Goal: Task Accomplishment & Management: Manage account settings

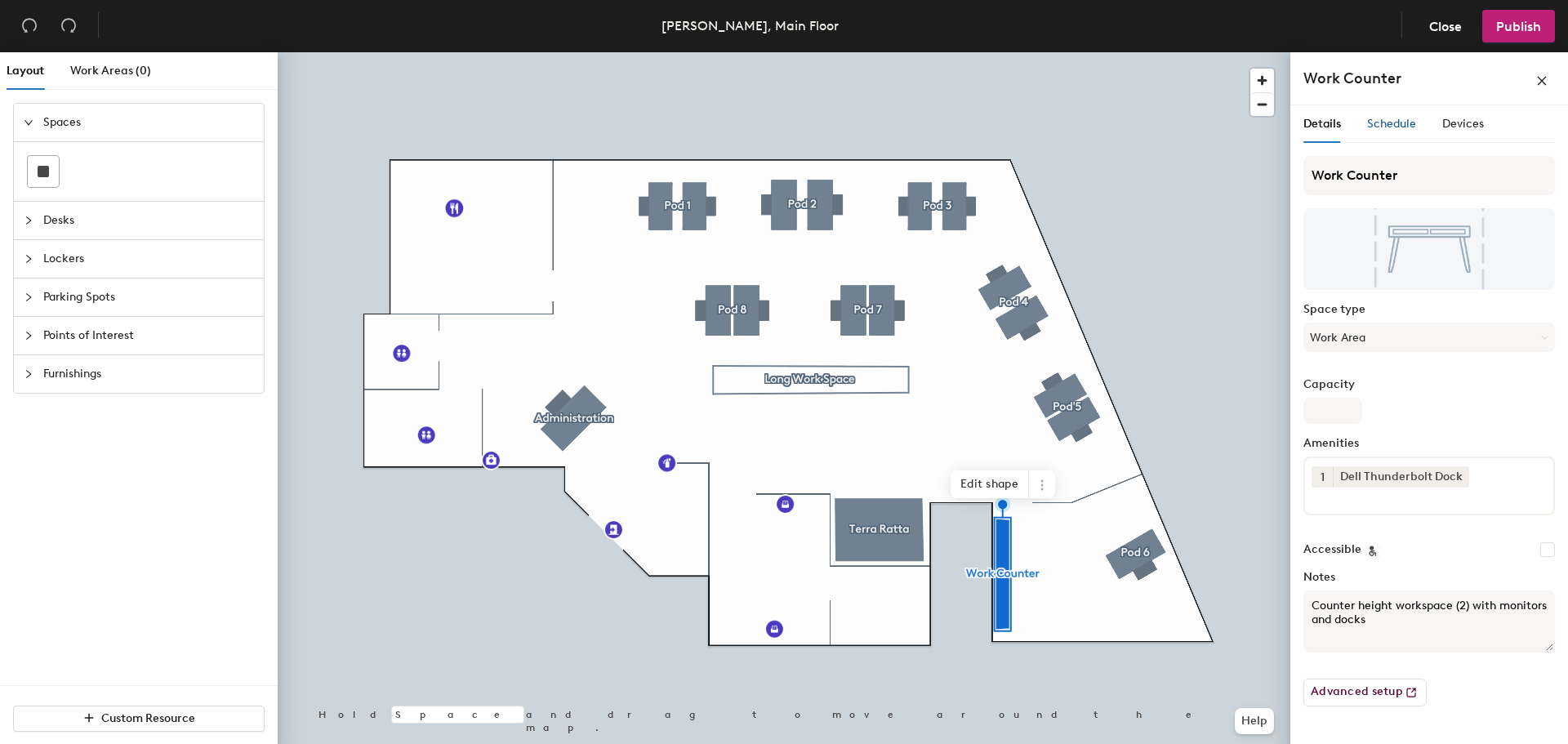
click at [1388, 126] on span "Schedule" at bounding box center [1391, 124] width 49 height 14
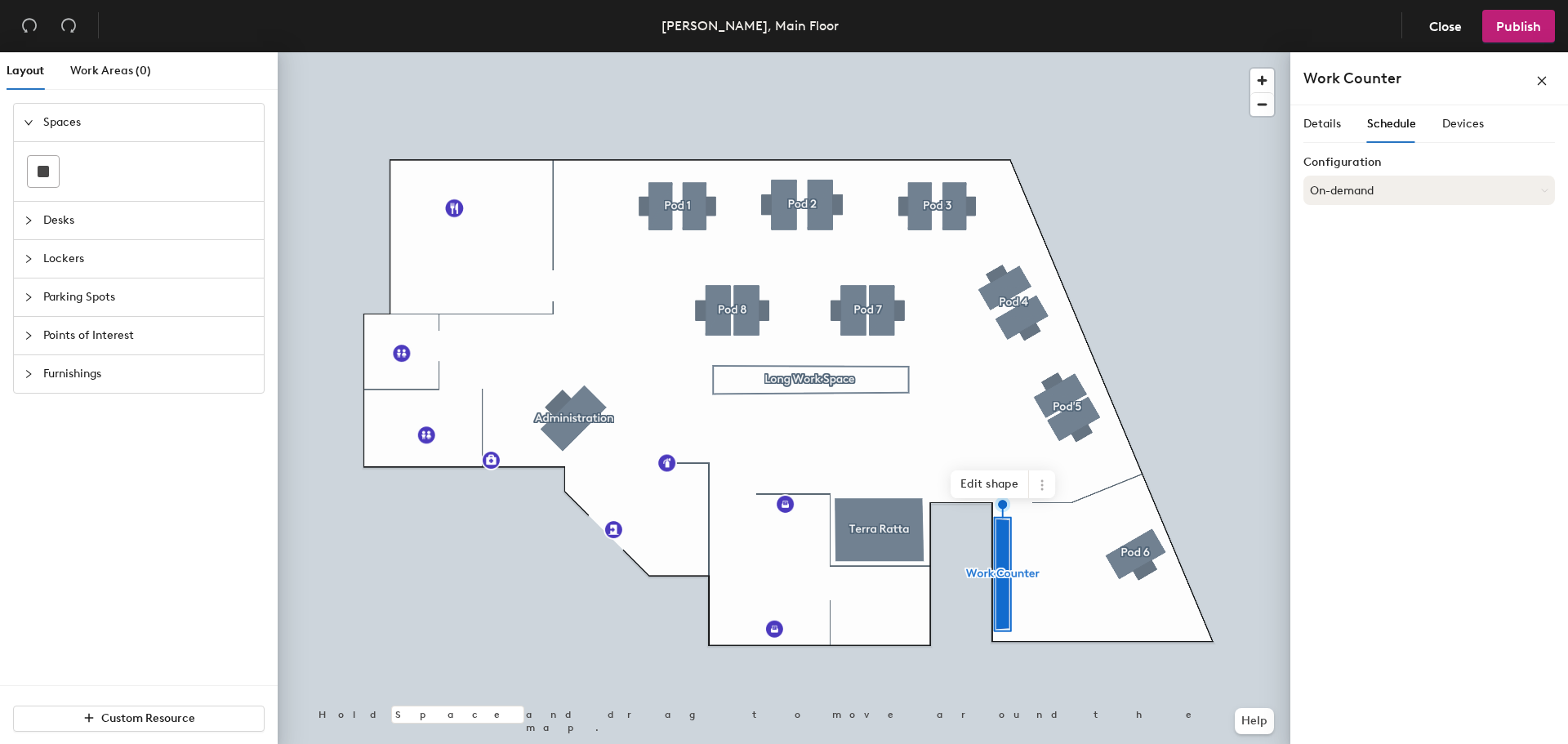
click at [1383, 192] on button "On-demand" at bounding box center [1429, 190] width 252 height 29
click at [1347, 254] on div "Scheduled" at bounding box center [1429, 255] width 250 height 24
click at [1353, 221] on button "Select account" at bounding box center [1429, 226] width 252 height 29
click at [1351, 193] on button "Scheduled" at bounding box center [1429, 190] width 252 height 29
click at [1343, 281] on div "Request-only" at bounding box center [1429, 280] width 250 height 24
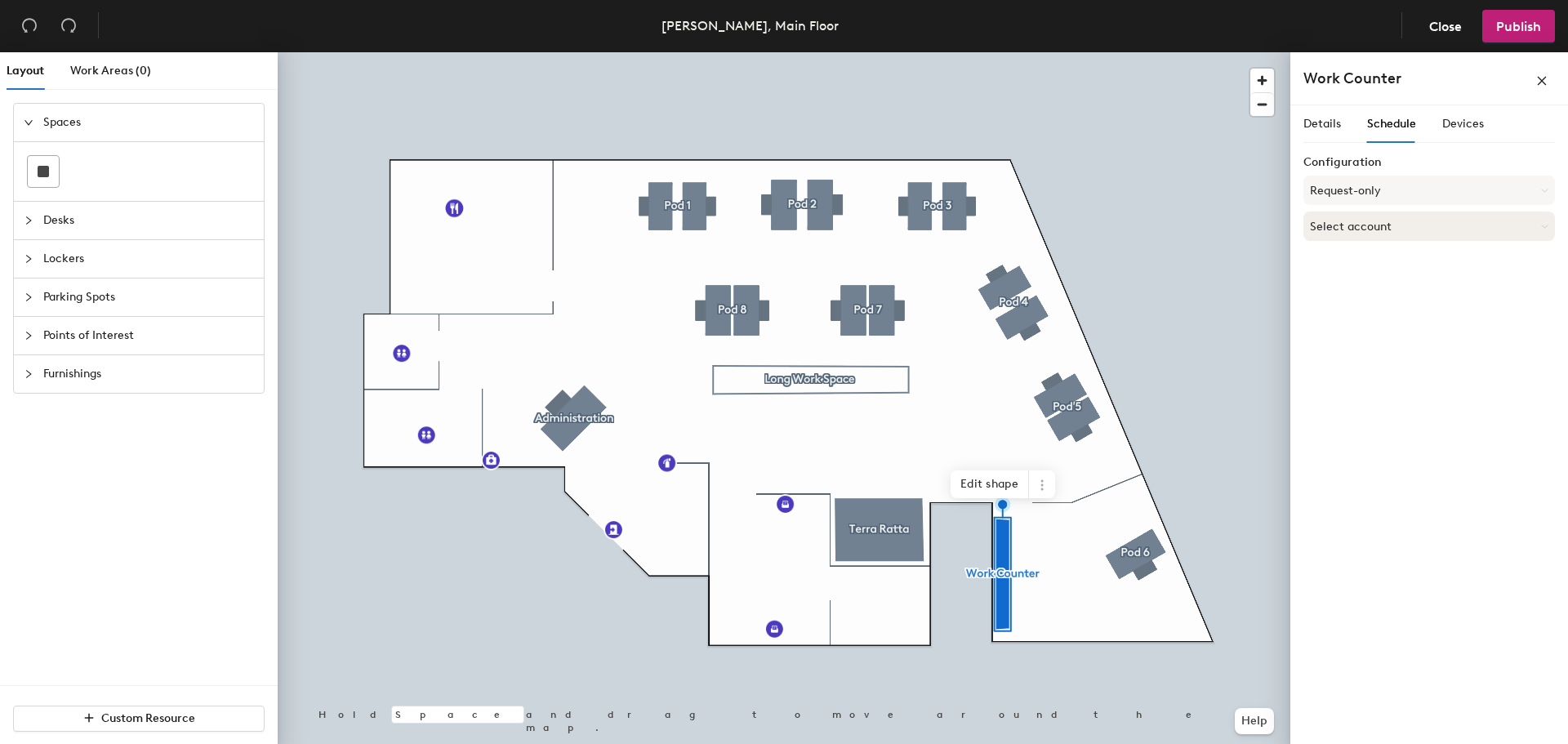
click at [1343, 224] on button "Select account" at bounding box center [1429, 226] width 252 height 29
click at [1328, 124] on span "Details" at bounding box center [1322, 124] width 38 height 14
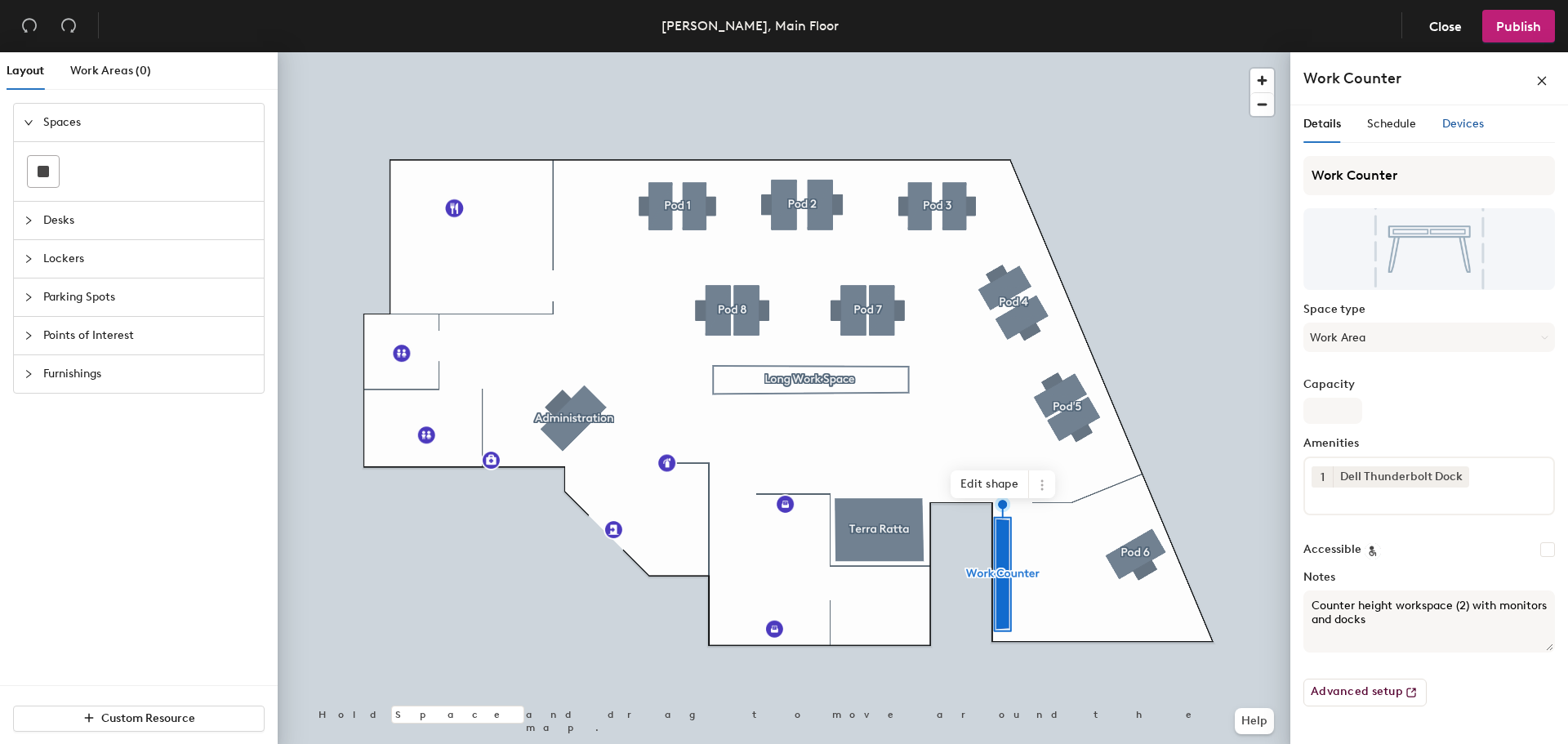
click at [1465, 126] on span "Devices" at bounding box center [1463, 124] width 42 height 14
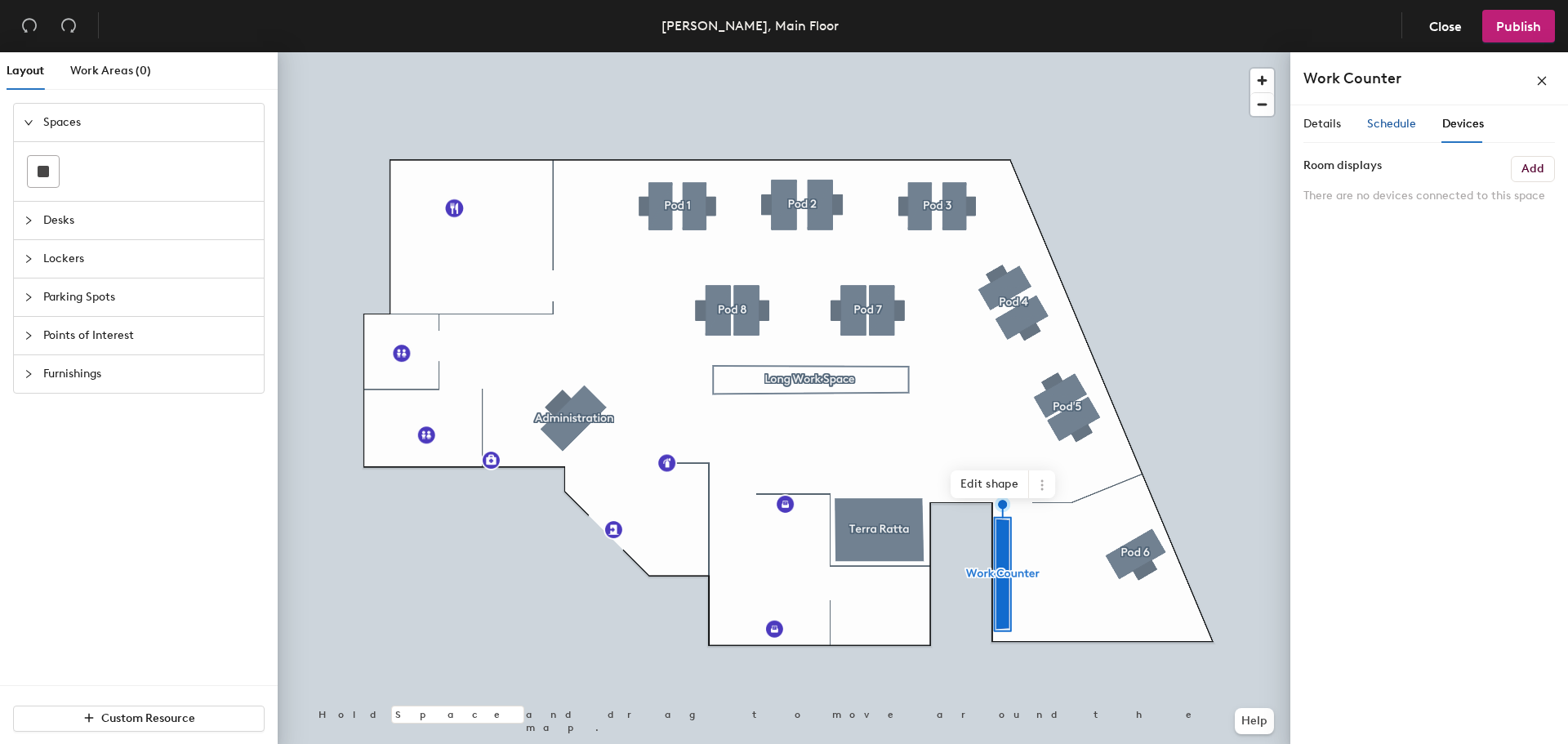
click at [1396, 128] on span "Schedule" at bounding box center [1391, 124] width 49 height 14
click at [1370, 188] on button "Request-only" at bounding box center [1429, 190] width 252 height 29
click at [1350, 252] on div "Scheduled" at bounding box center [1429, 255] width 250 height 24
click at [1349, 227] on button "Select account" at bounding box center [1429, 226] width 252 height 29
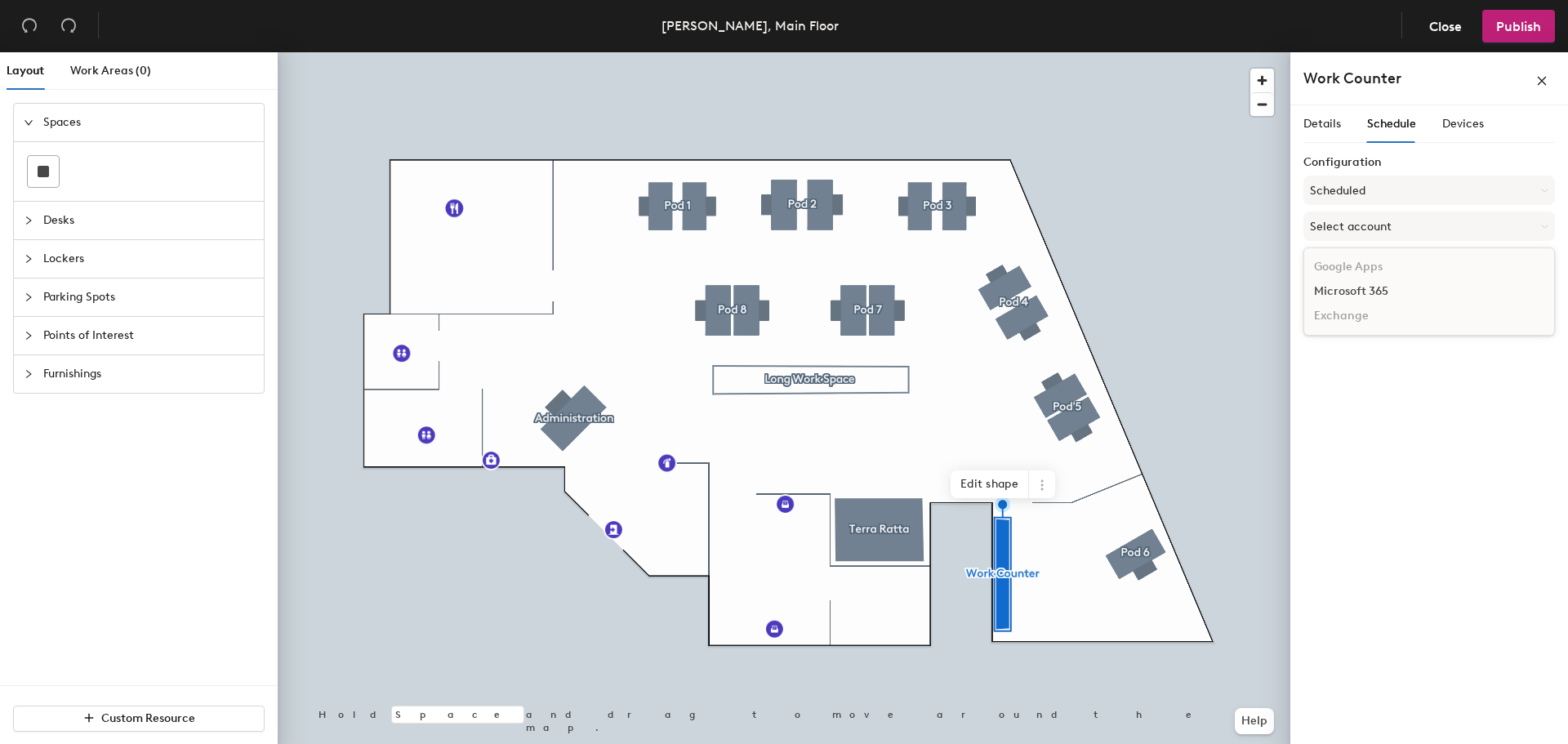
click at [1345, 286] on div "Microsoft 365" at bounding box center [1429, 291] width 250 height 24
click at [1347, 297] on input at bounding box center [1429, 289] width 252 height 29
click at [1358, 330] on div "Details Schedule Devices Configuration Scheduled Microsoft 365 Calendar" at bounding box center [1429, 428] width 278 height 645
click at [1543, 78] on icon "close" at bounding box center [1541, 80] width 12 height 12
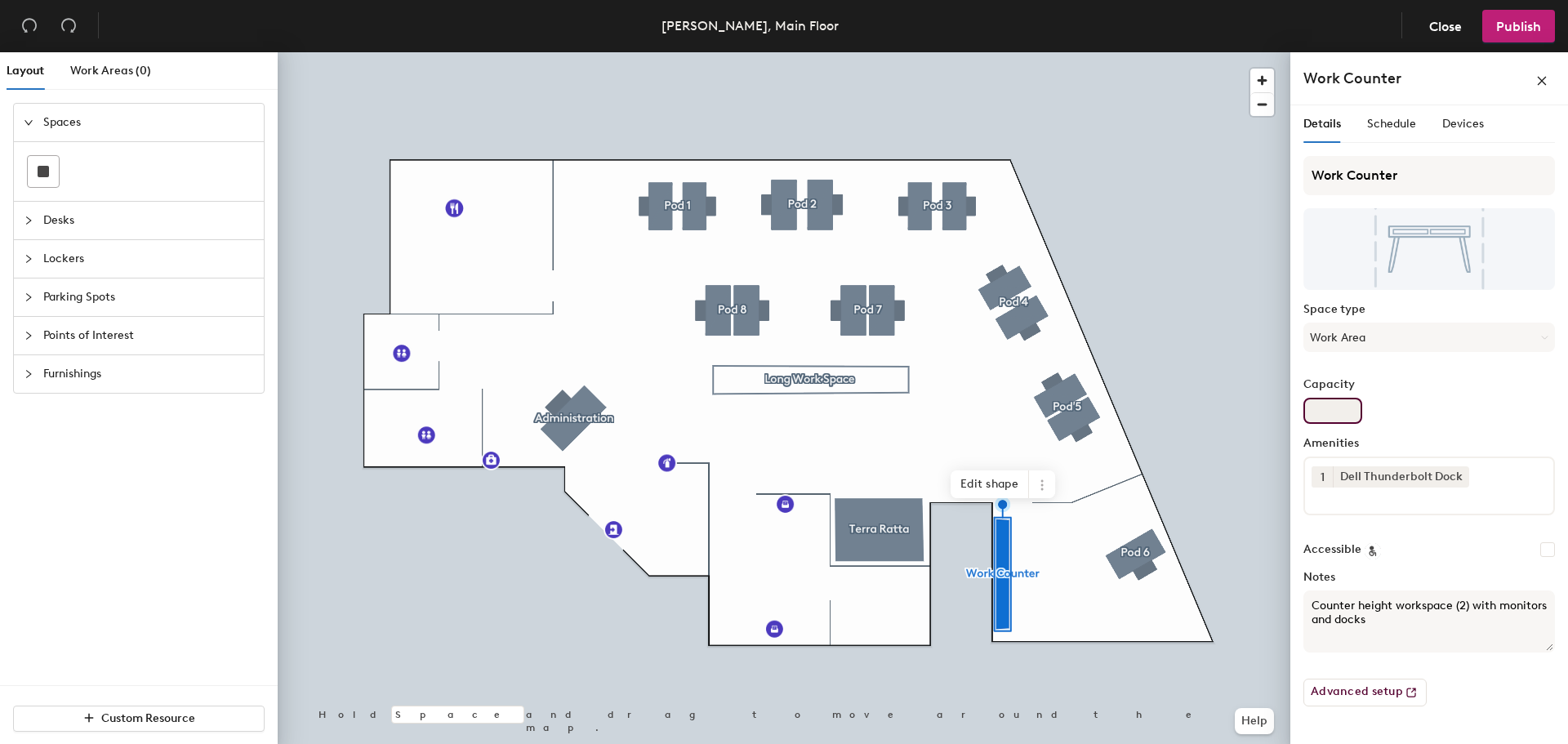
click at [1338, 409] on input "Capacity" at bounding box center [1332, 410] width 59 height 26
type input "1"
click at [1375, 687] on button "Advanced setup" at bounding box center [1364, 692] width 123 height 28
click at [1368, 617] on textarea "Counter height workspace (2) with monitors and docks" at bounding box center [1429, 621] width 252 height 62
type textarea "Counter height workspace (2) with monitors and docking station"
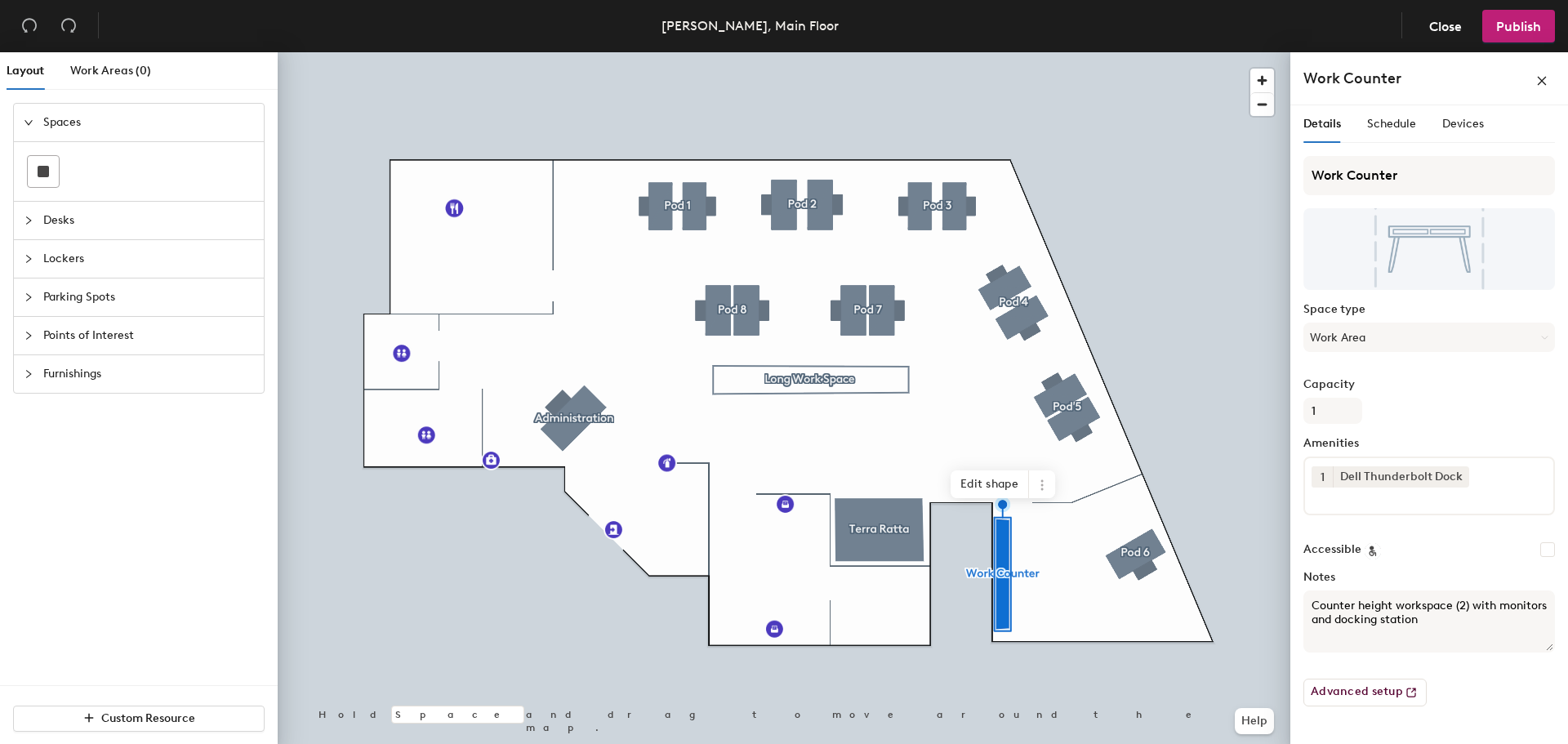
click at [1550, 552] on input "Accessible" at bounding box center [1547, 549] width 14 height 14
checkbox input "true"
click at [1395, 123] on span "Schedule" at bounding box center [1391, 124] width 49 height 14
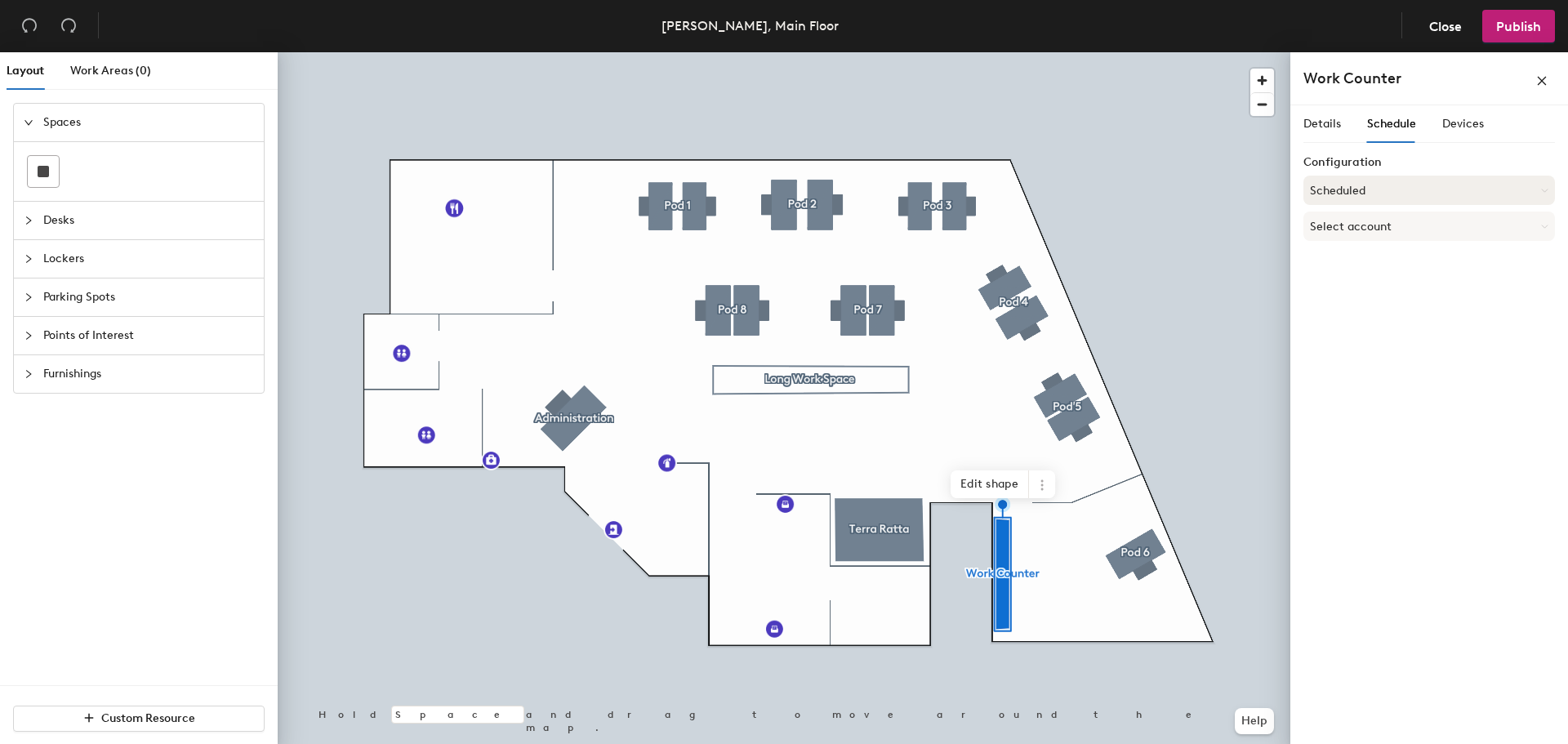
click at [1364, 189] on button "Scheduled" at bounding box center [1429, 190] width 252 height 29
click at [1345, 255] on div "Scheduled" at bounding box center [1429, 255] width 250 height 24
click at [1351, 220] on button "Select account" at bounding box center [1429, 226] width 252 height 29
click at [1352, 289] on div "Microsoft 365" at bounding box center [1429, 291] width 250 height 24
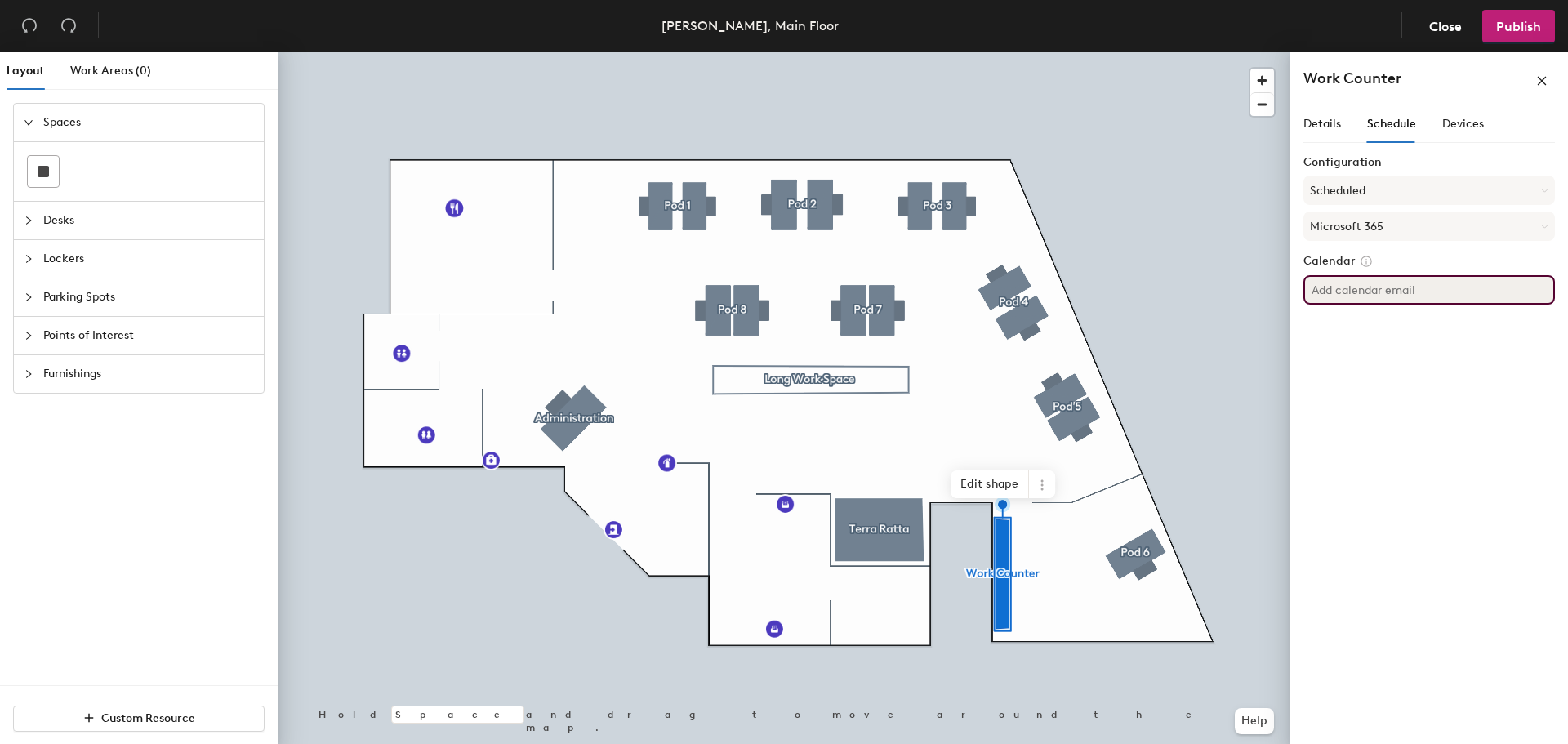
click at [1345, 291] on input at bounding box center [1429, 289] width 252 height 29
click at [1348, 331] on div "Details Schedule Devices Configuration Scheduled Microsoft 365 Calendar" at bounding box center [1429, 428] width 278 height 645
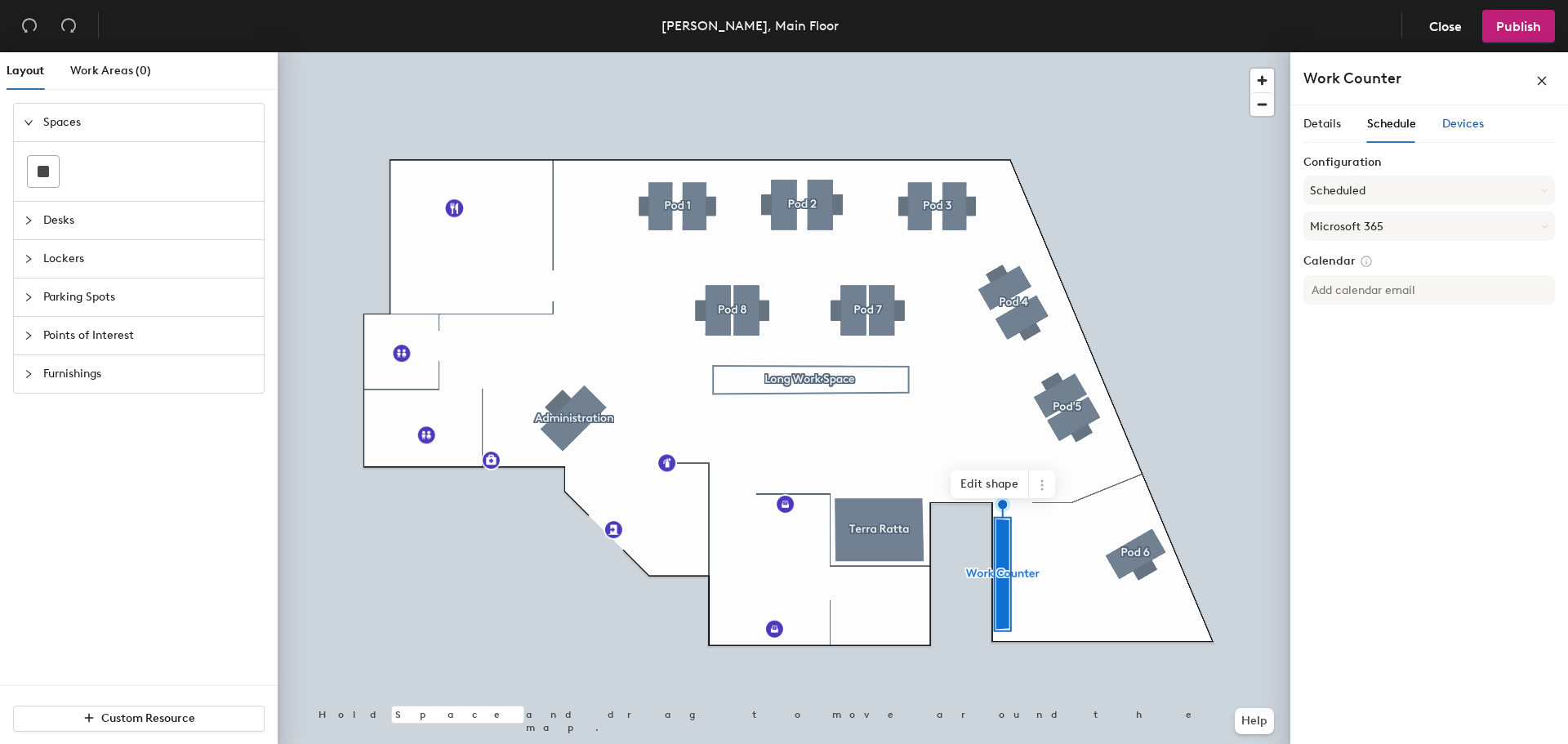
click at [1471, 121] on span "Devices" at bounding box center [1463, 124] width 42 height 14
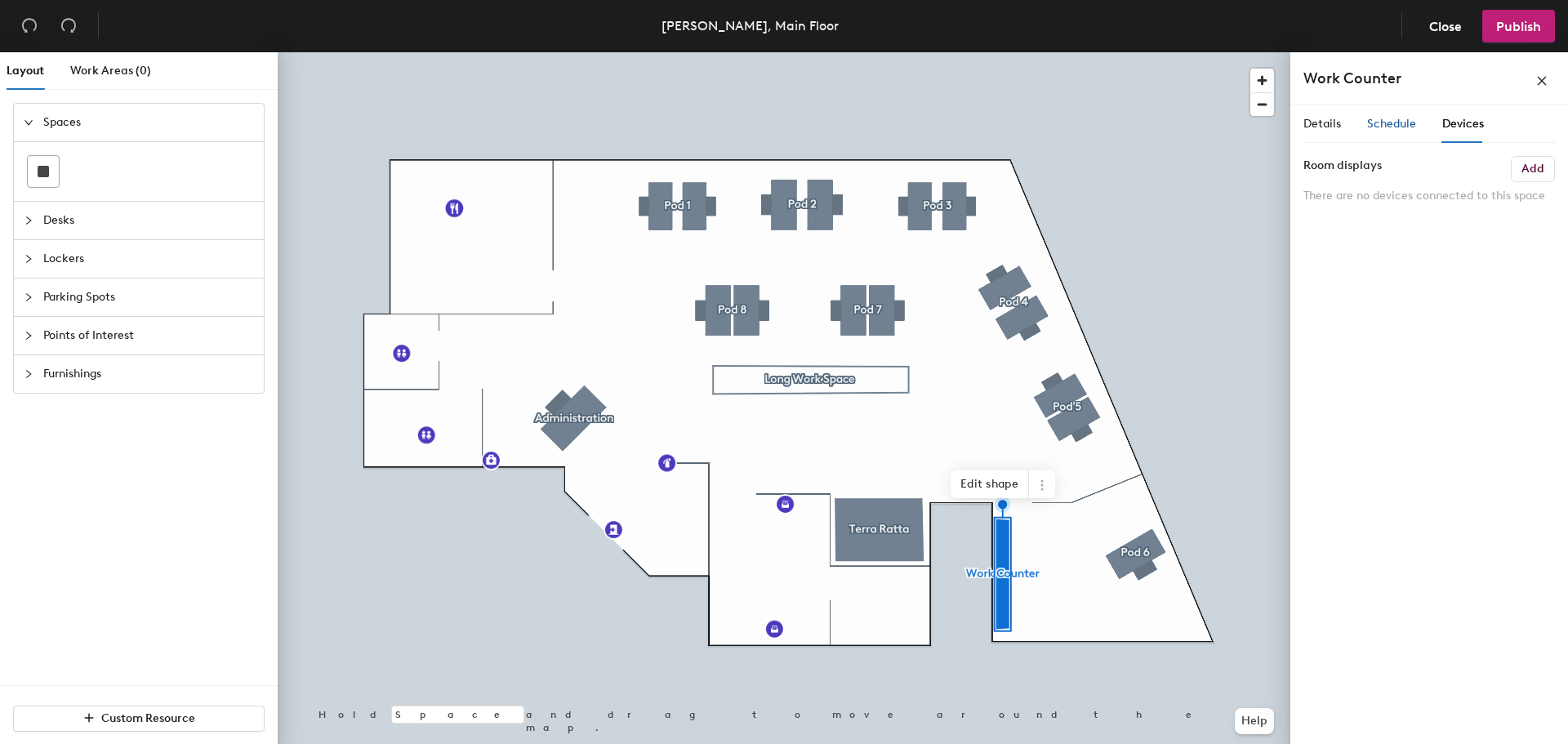
click at [1376, 130] on div "Schedule" at bounding box center [1391, 124] width 49 height 18
click at [1526, 19] on span "Publish" at bounding box center [1518, 26] width 45 height 15
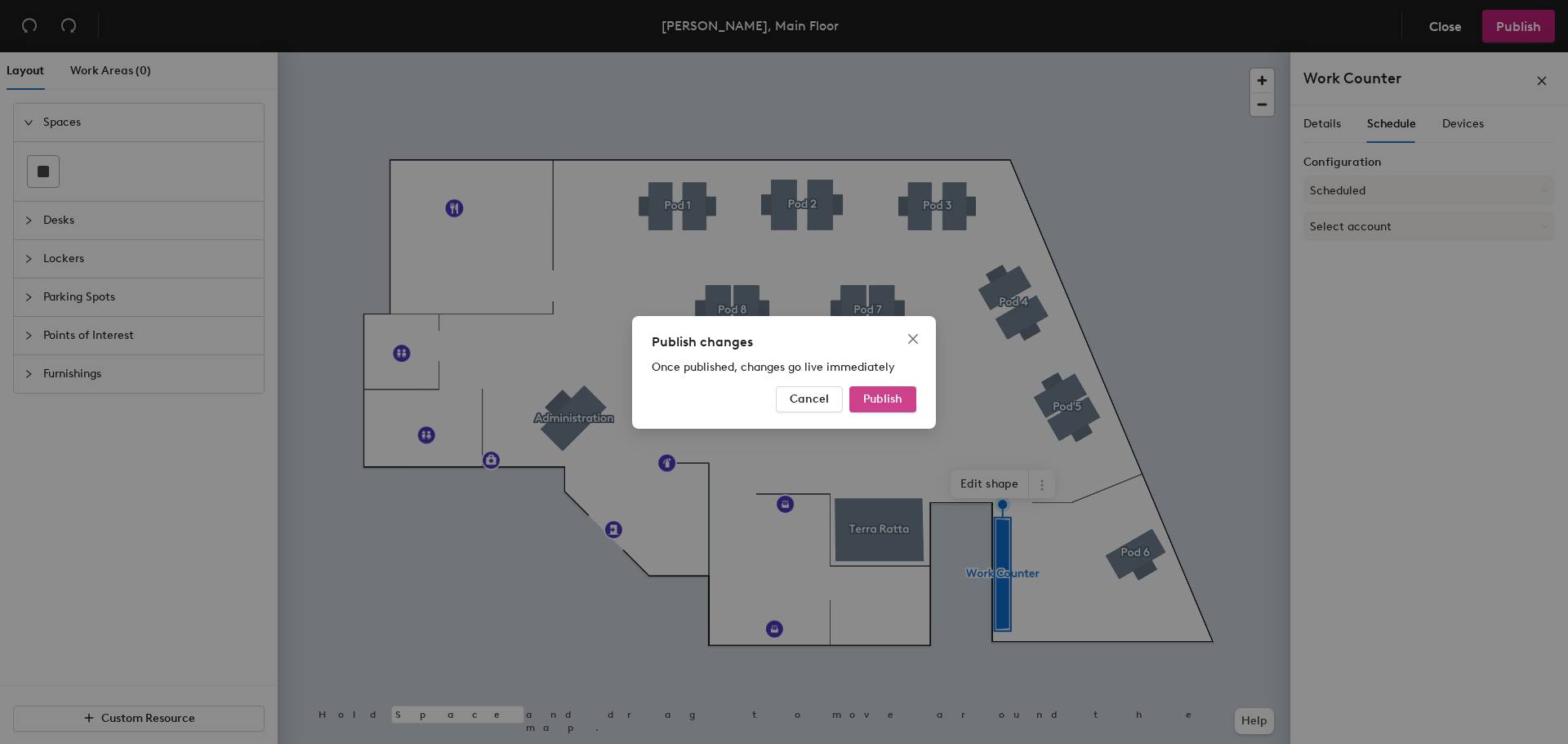
click at [889, 397] on span "Publish" at bounding box center [883, 399] width 39 height 14
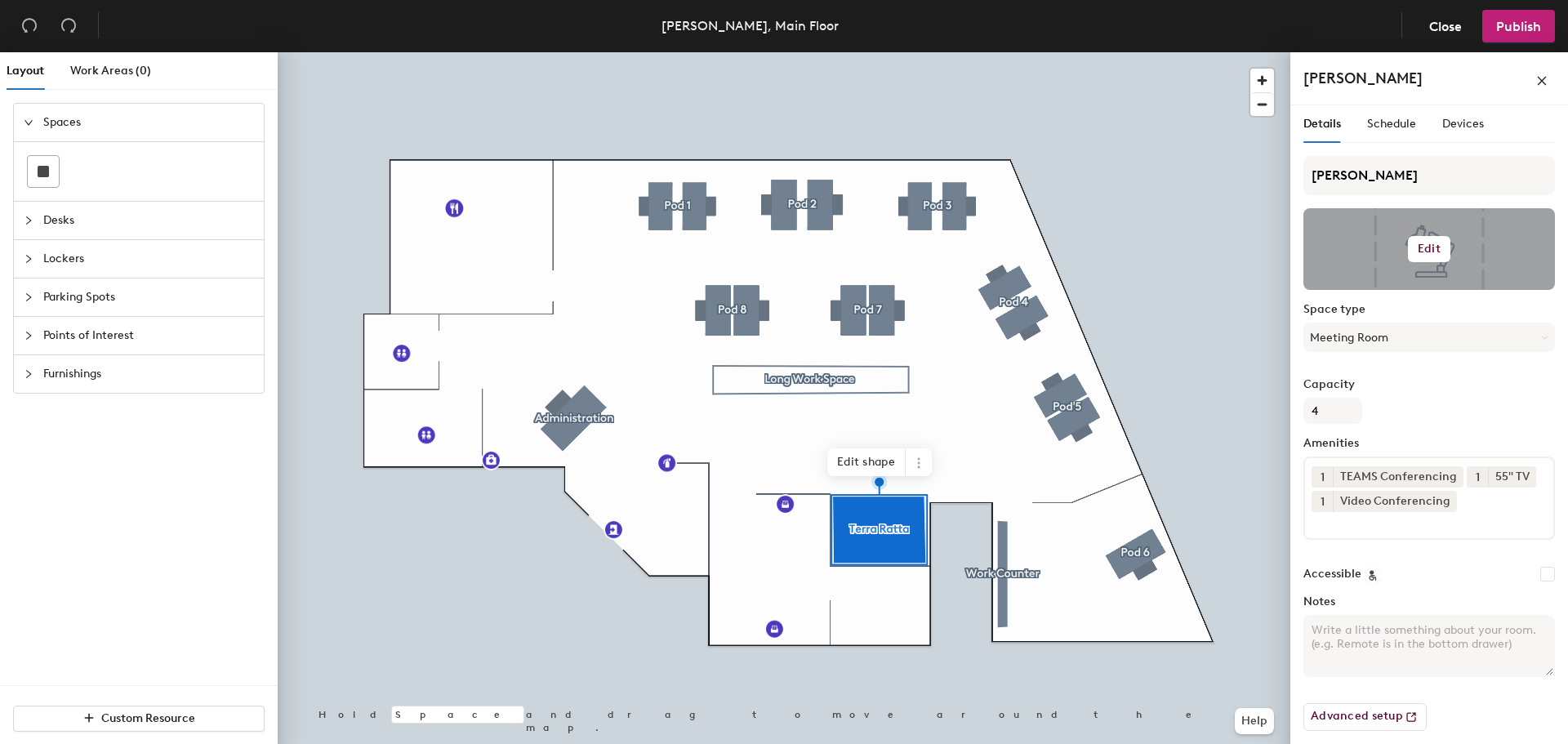
click at [1421, 247] on h6 "Edit" at bounding box center [1429, 249] width 23 height 13
click at [1370, 291] on input "file" at bounding box center [1442, 296] width 250 height 24
click at [1376, 296] on input "file" at bounding box center [1442, 296] width 250 height 24
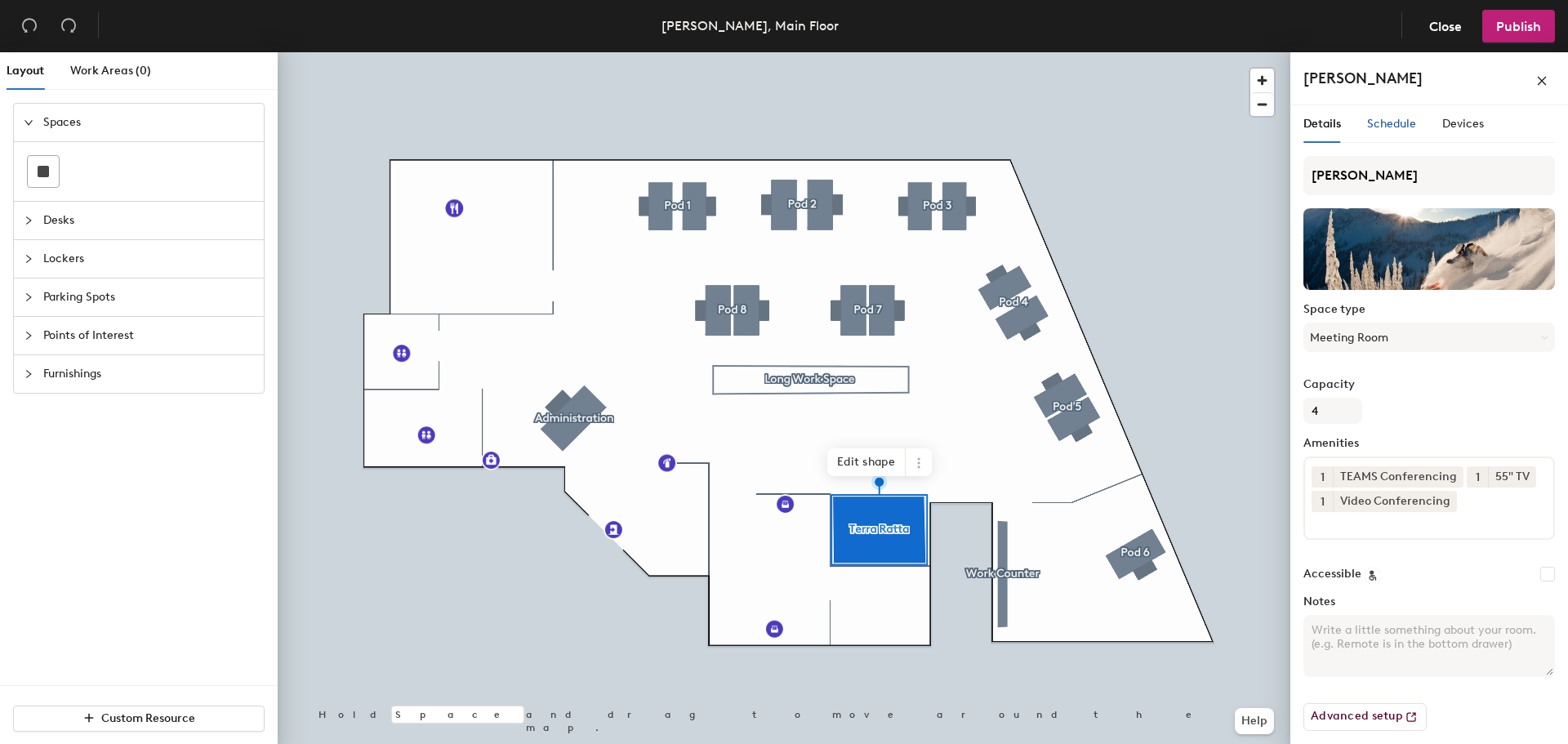
click at [1395, 126] on span "Schedule" at bounding box center [1391, 124] width 49 height 14
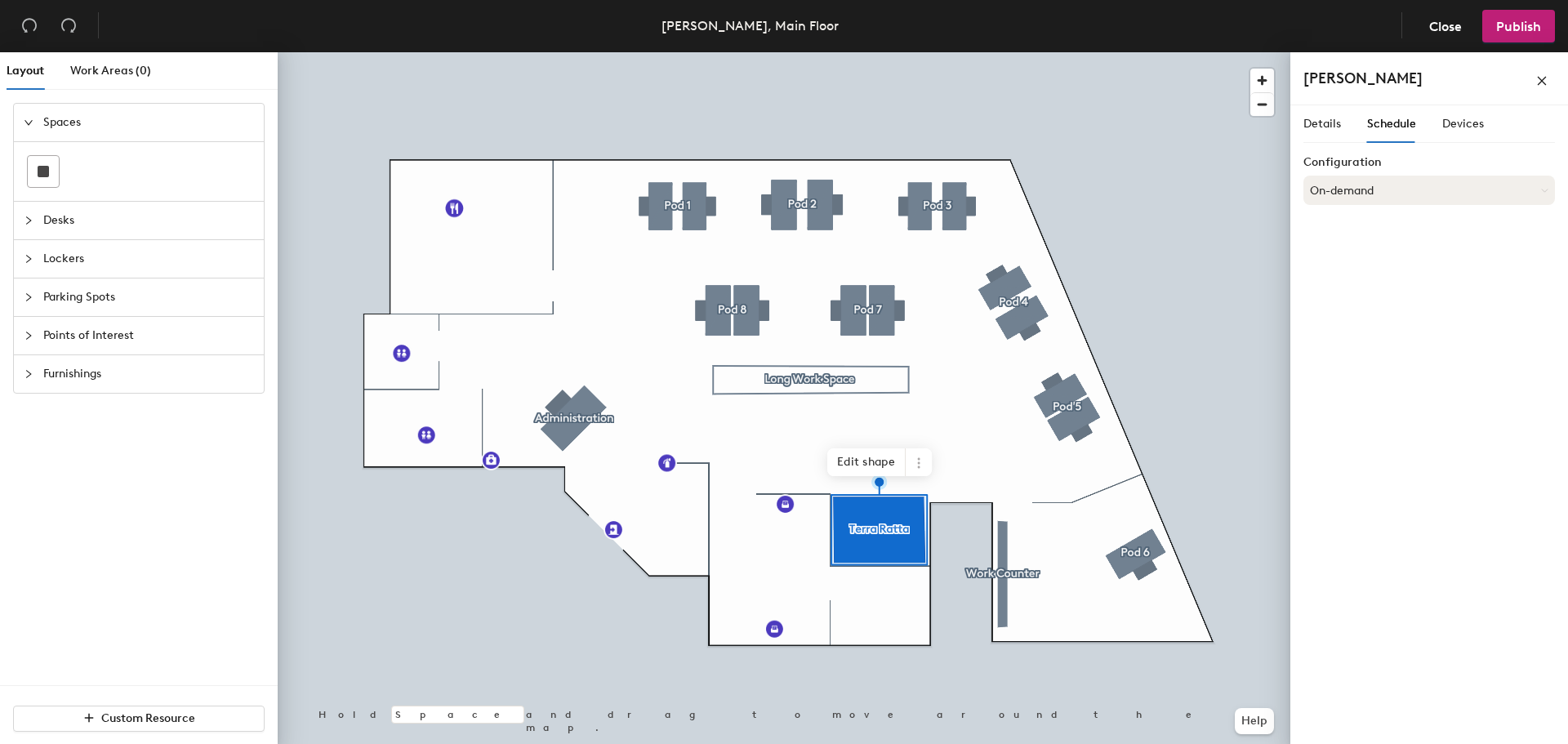
click at [1393, 188] on button "On-demand" at bounding box center [1429, 190] width 252 height 29
click at [1472, 112] on div "Devices" at bounding box center [1463, 124] width 42 height 38
click at [1543, 81] on icon "close" at bounding box center [1541, 80] width 12 height 12
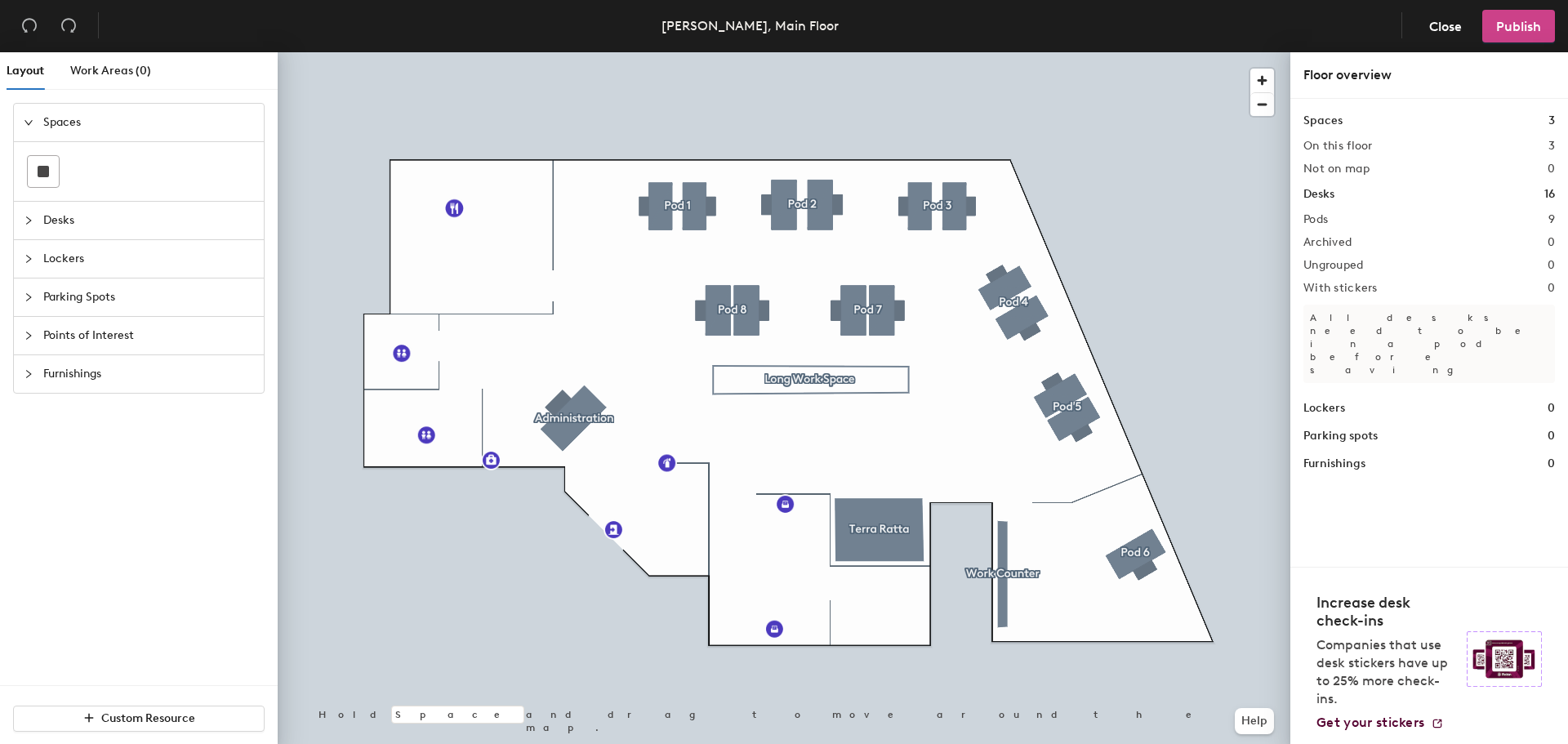
click at [1525, 28] on span "Publish" at bounding box center [1518, 26] width 45 height 15
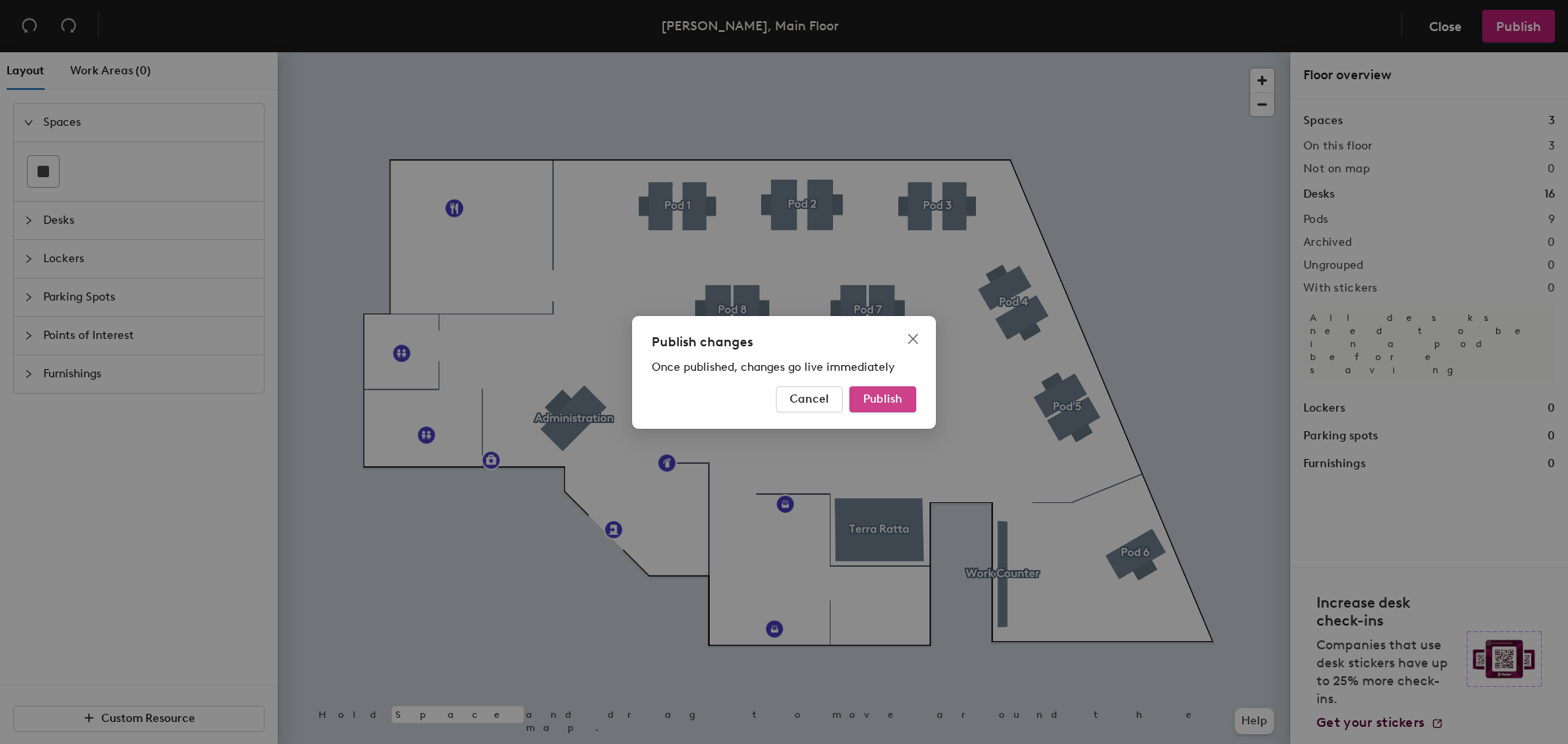
click at [888, 398] on span "Publish" at bounding box center [883, 399] width 39 height 14
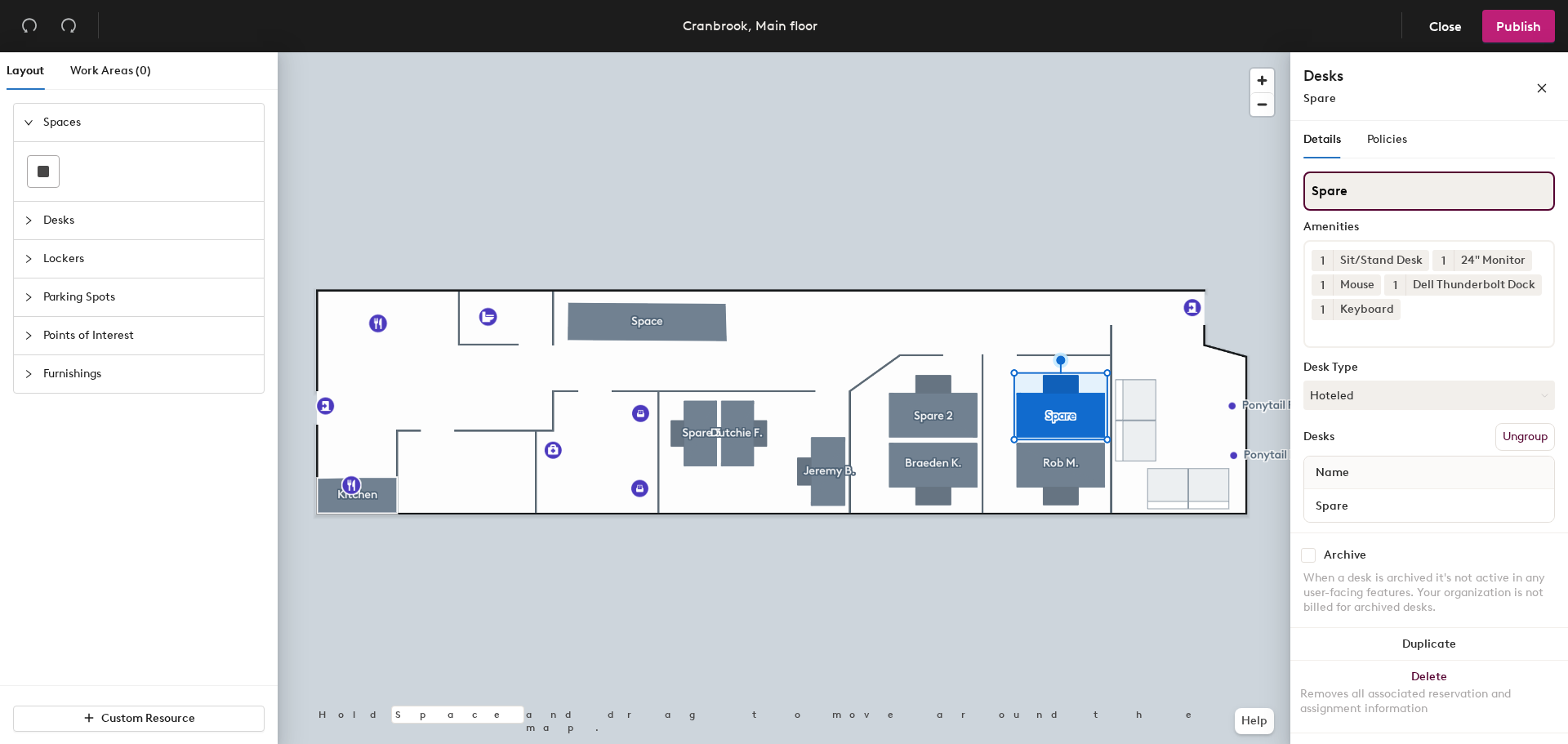
click at [1351, 188] on input "Spare" at bounding box center [1429, 191] width 252 height 39
type input "Spare 1"
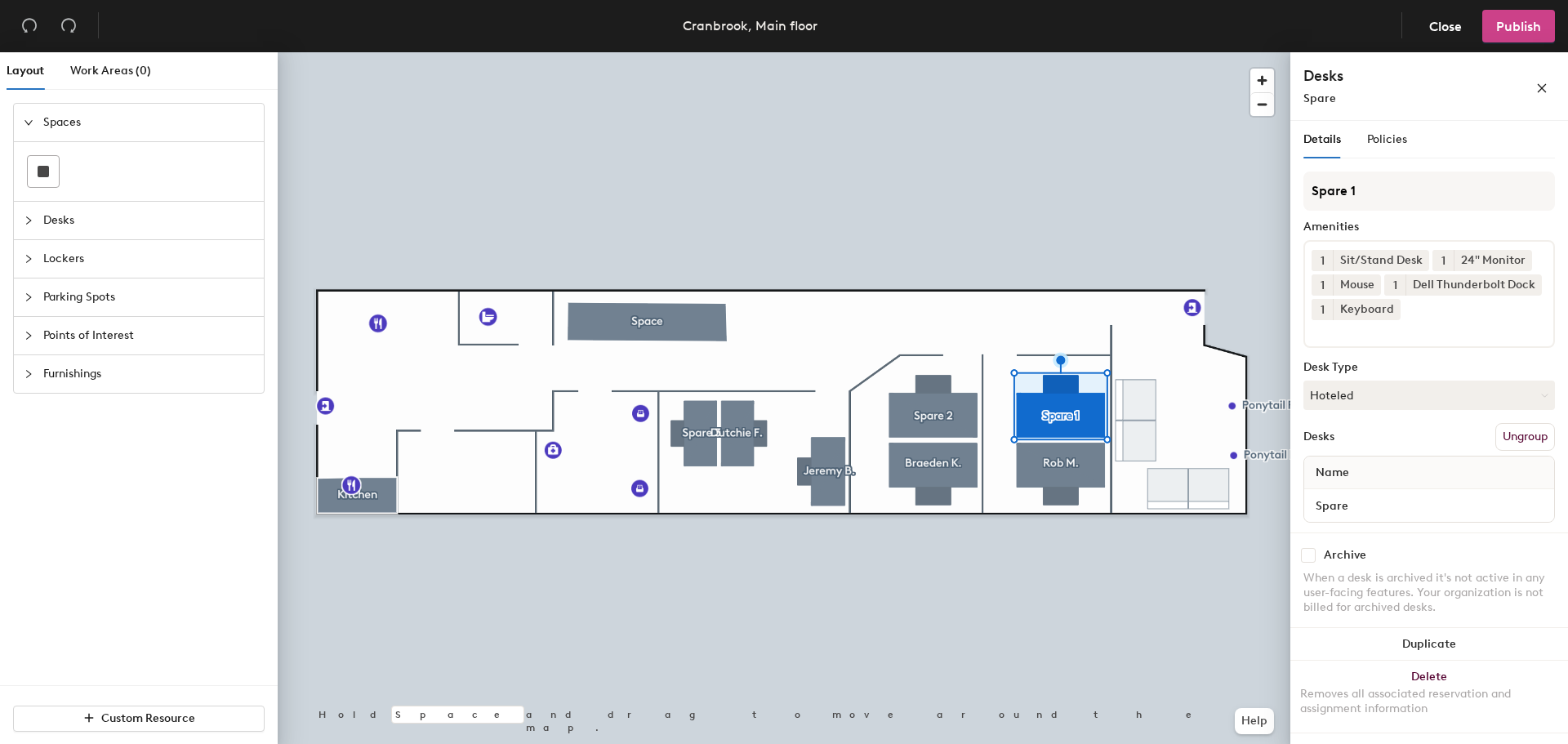
click at [1525, 22] on span "Publish" at bounding box center [1518, 26] width 45 height 15
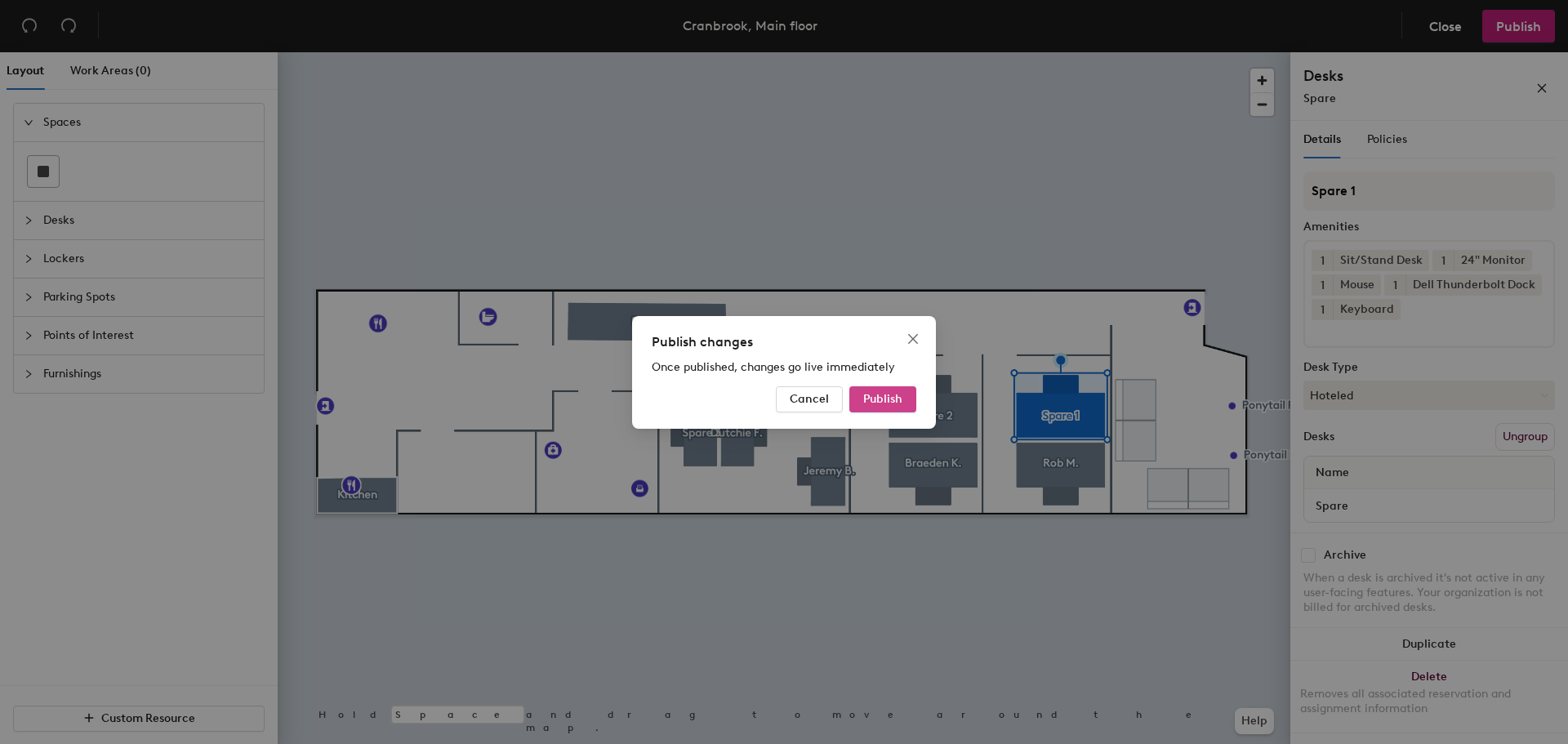
click at [879, 399] on span "Publish" at bounding box center [883, 399] width 39 height 14
